Goal: Task Accomplishment & Management: Use online tool/utility

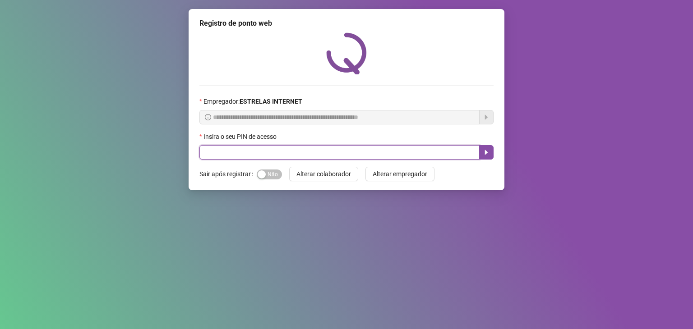
click at [318, 156] on input "text" at bounding box center [339, 152] width 280 height 14
type input "*****"
click at [487, 151] on icon "caret-right" at bounding box center [486, 152] width 7 height 7
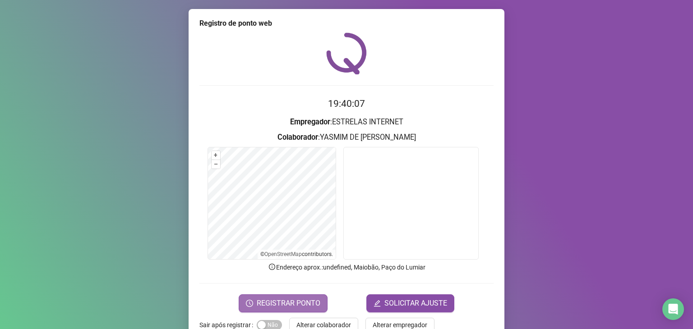
click at [269, 303] on span "REGISTRAR PONTO" at bounding box center [289, 303] width 64 height 11
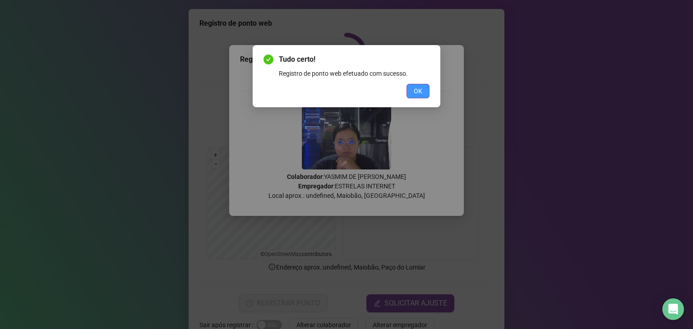
click at [426, 92] on button "OK" at bounding box center [417, 91] width 23 height 14
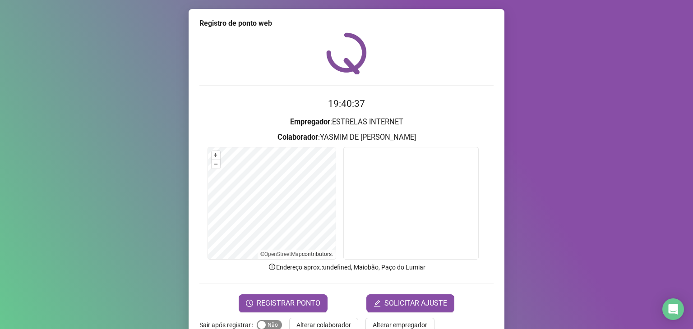
click at [272, 323] on span "Sim Não" at bounding box center [269, 325] width 25 height 10
click at [307, 302] on span "REGISTRAR PONTO" at bounding box center [289, 303] width 64 height 11
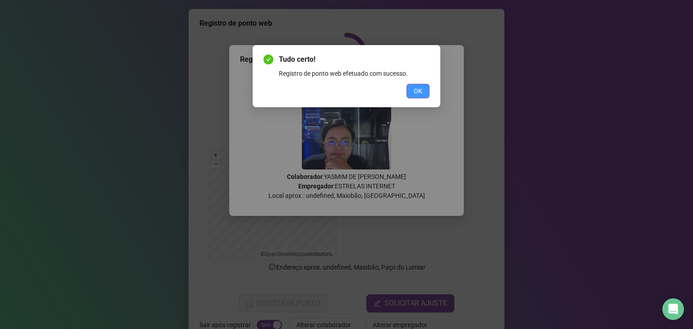
click at [419, 92] on span "OK" at bounding box center [418, 91] width 9 height 10
